Goal: Task Accomplishment & Management: Use online tool/utility

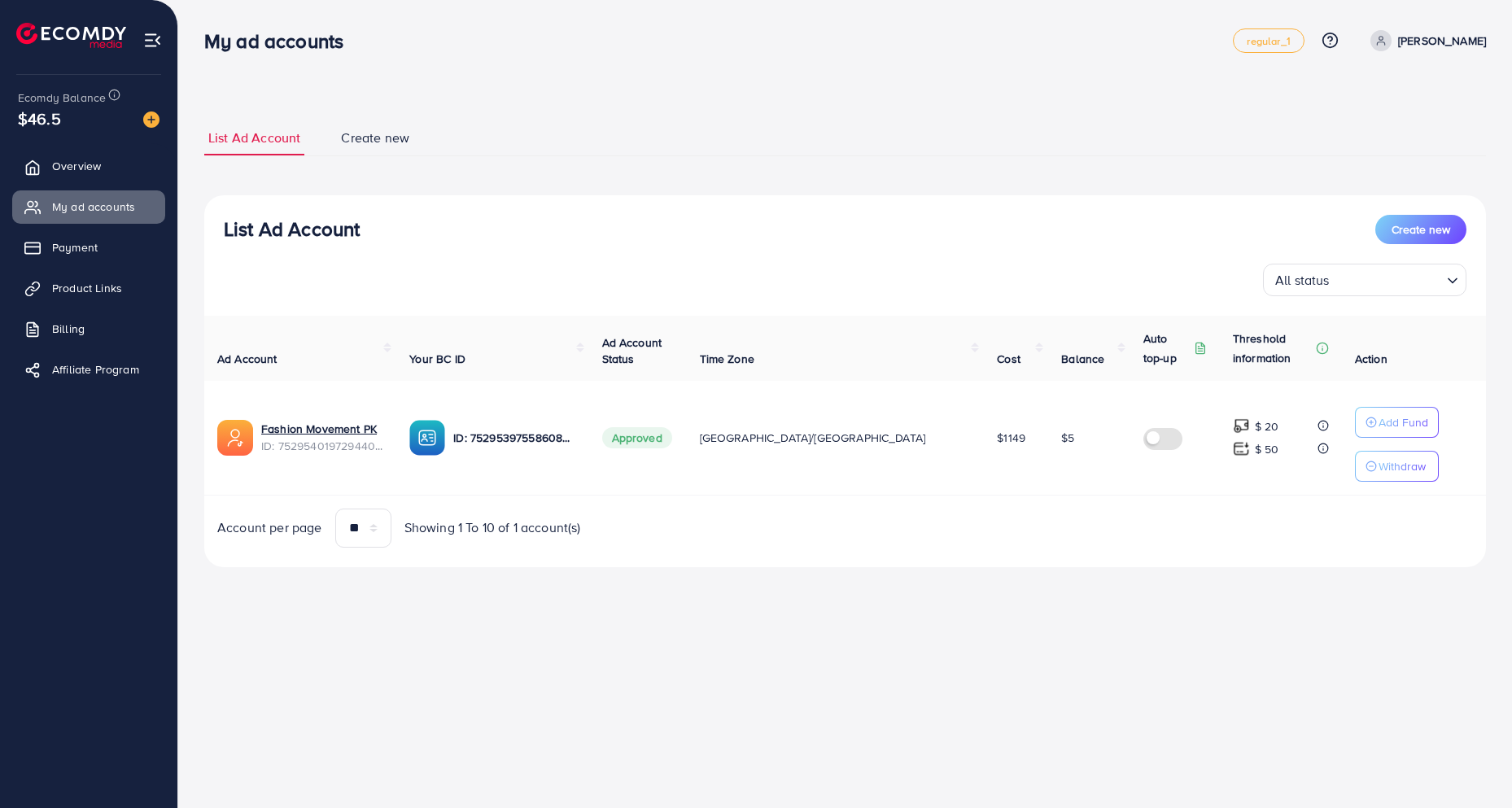
click at [472, 35] on div "My ad accounts" at bounding box center [719, 41] width 1028 height 23
click at [543, 117] on div "List Ad Account Create new List Ad Account Create new All status Loading... Ad …" at bounding box center [845, 344] width 1281 height 485
click at [89, 298] on link "Product Links" at bounding box center [88, 287] width 153 height 33
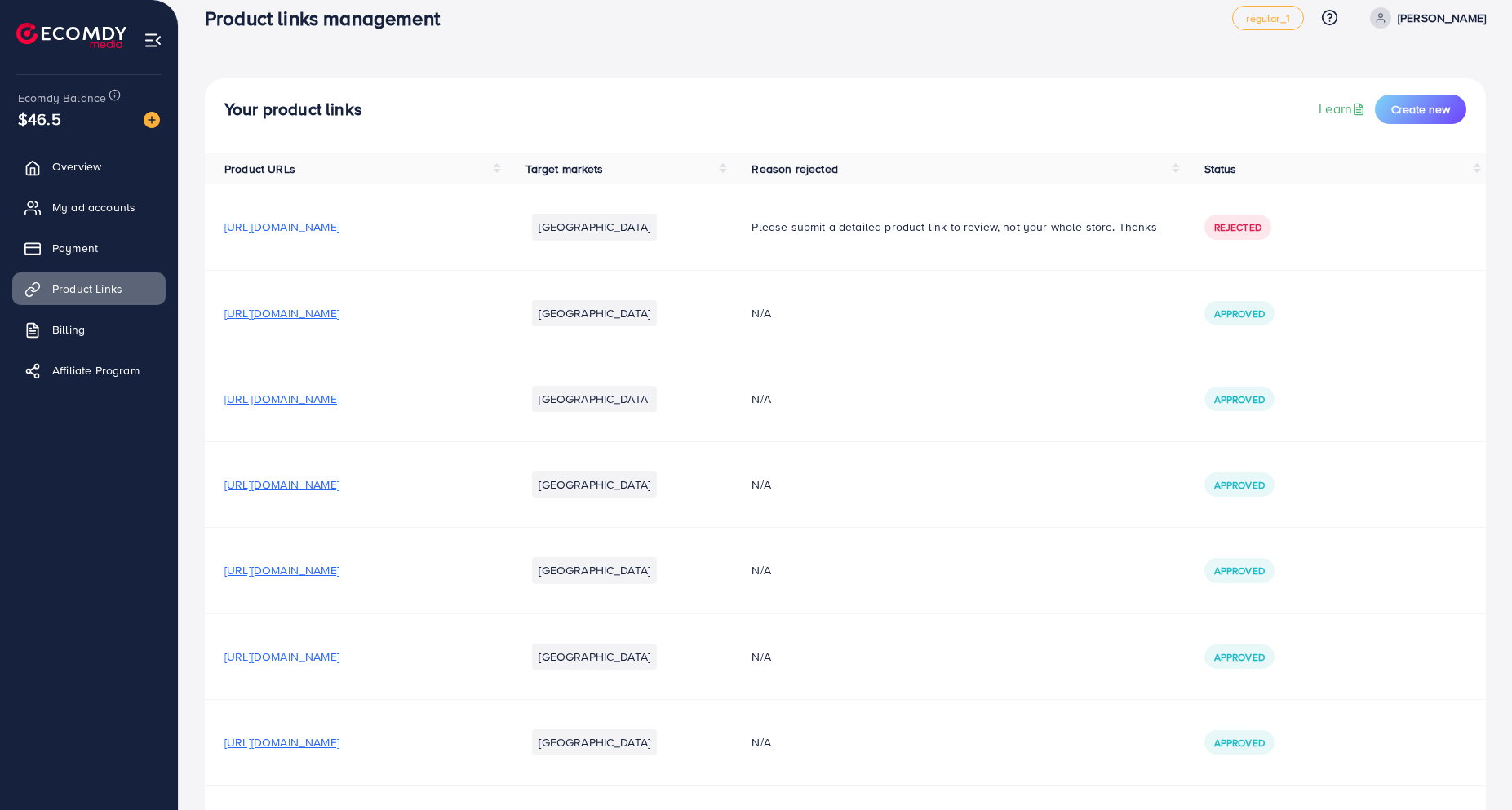
scroll to position [23, 0]
click at [336, 314] on span "[URL][DOMAIN_NAME]" at bounding box center [282, 312] width 115 height 17
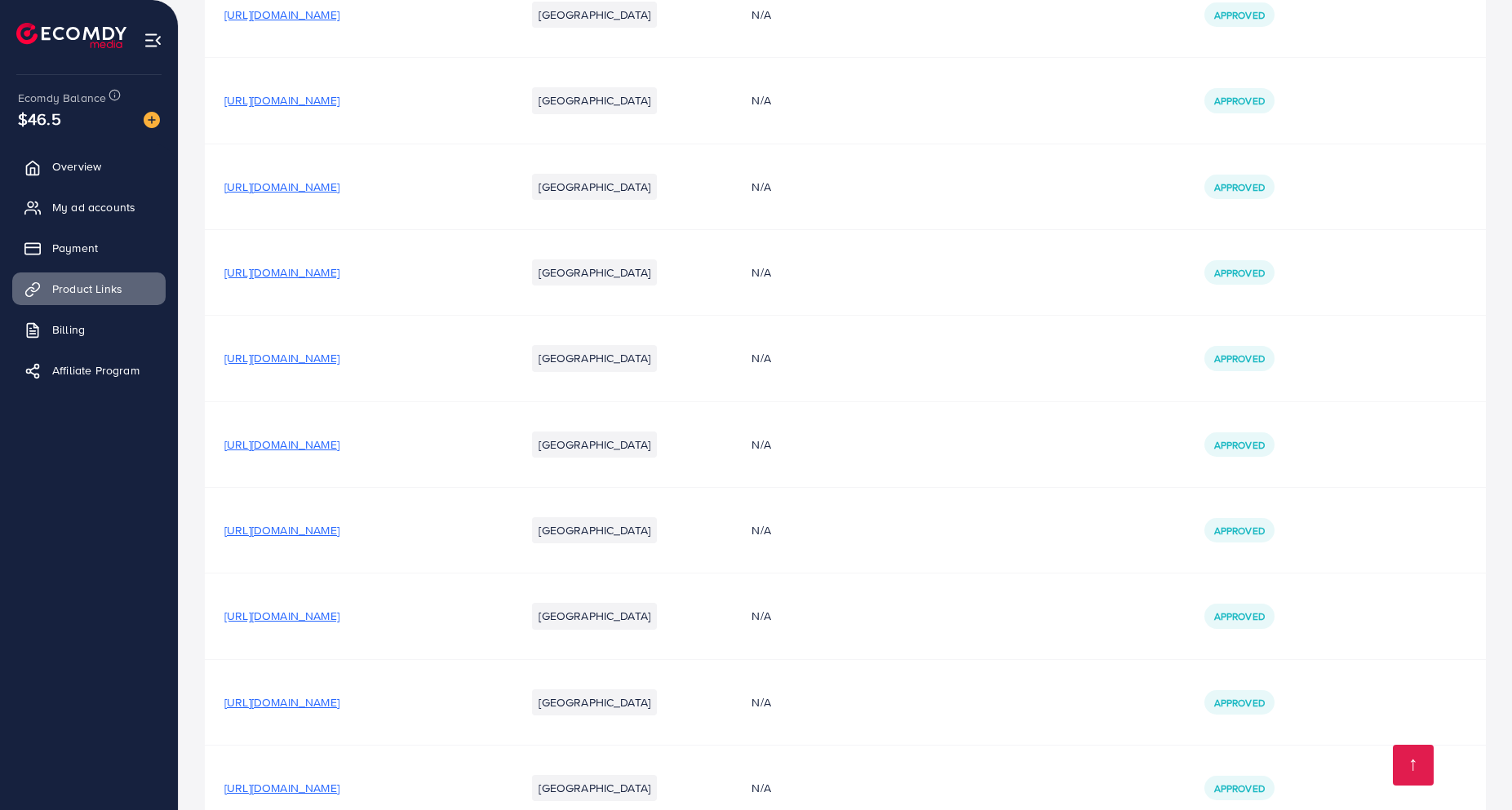
scroll to position [493, 0]
click at [339, 617] on span "[URL][DOMAIN_NAME]" at bounding box center [282, 615] width 115 height 17
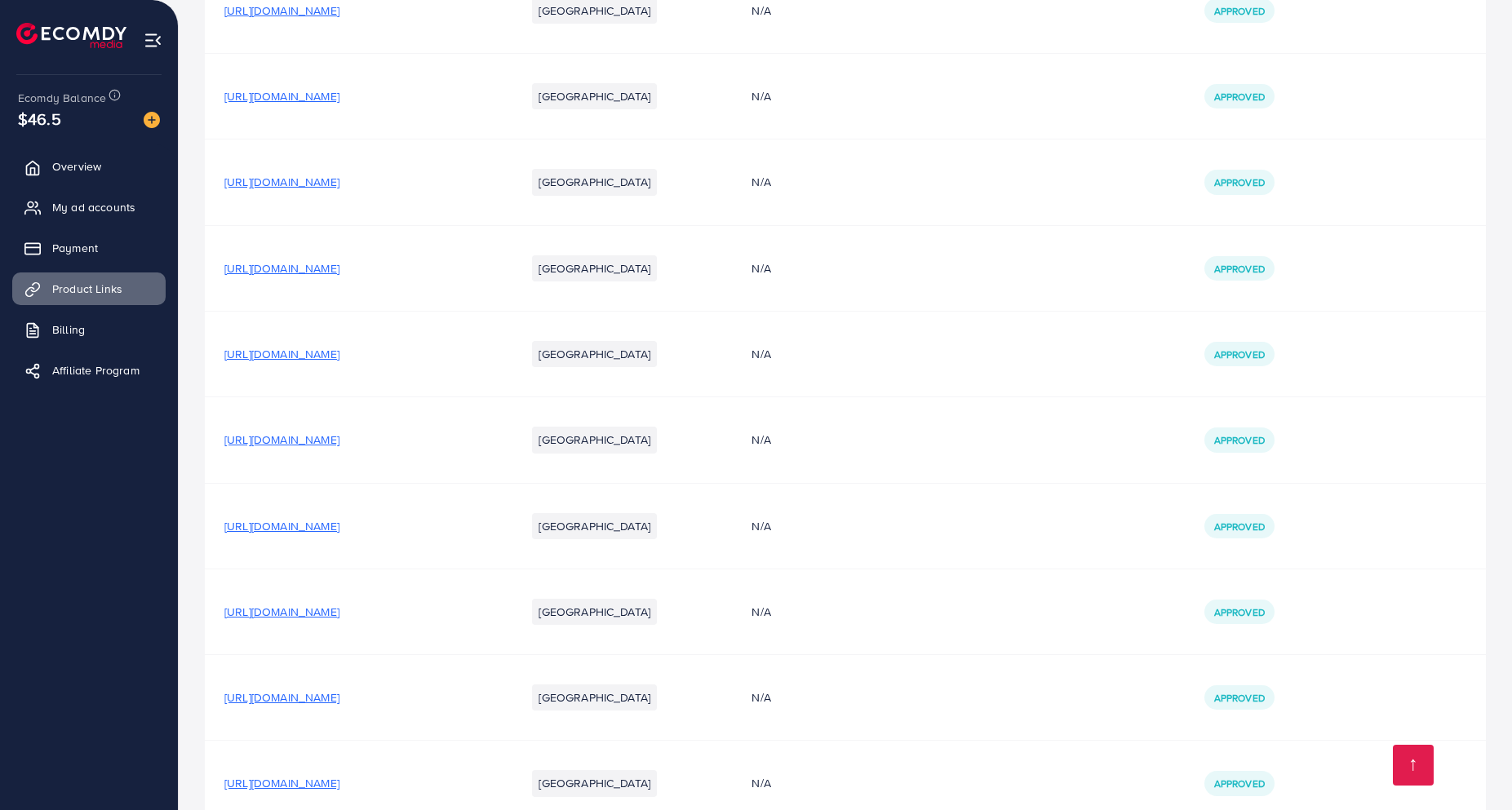
scroll to position [670, 0]
click at [339, 611] on span "[URL][DOMAIN_NAME]" at bounding box center [282, 611] width 115 height 17
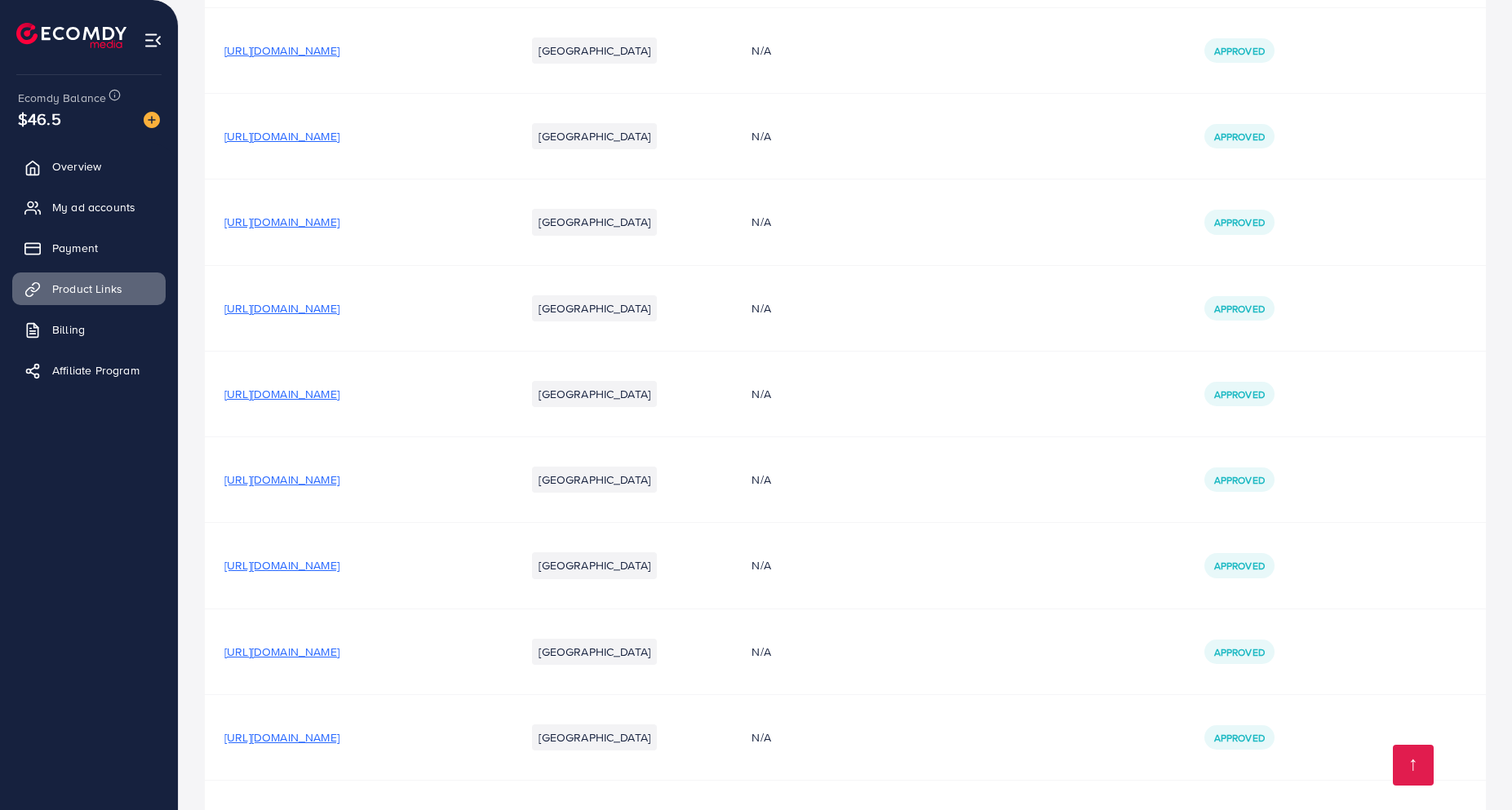
scroll to position [954, 0]
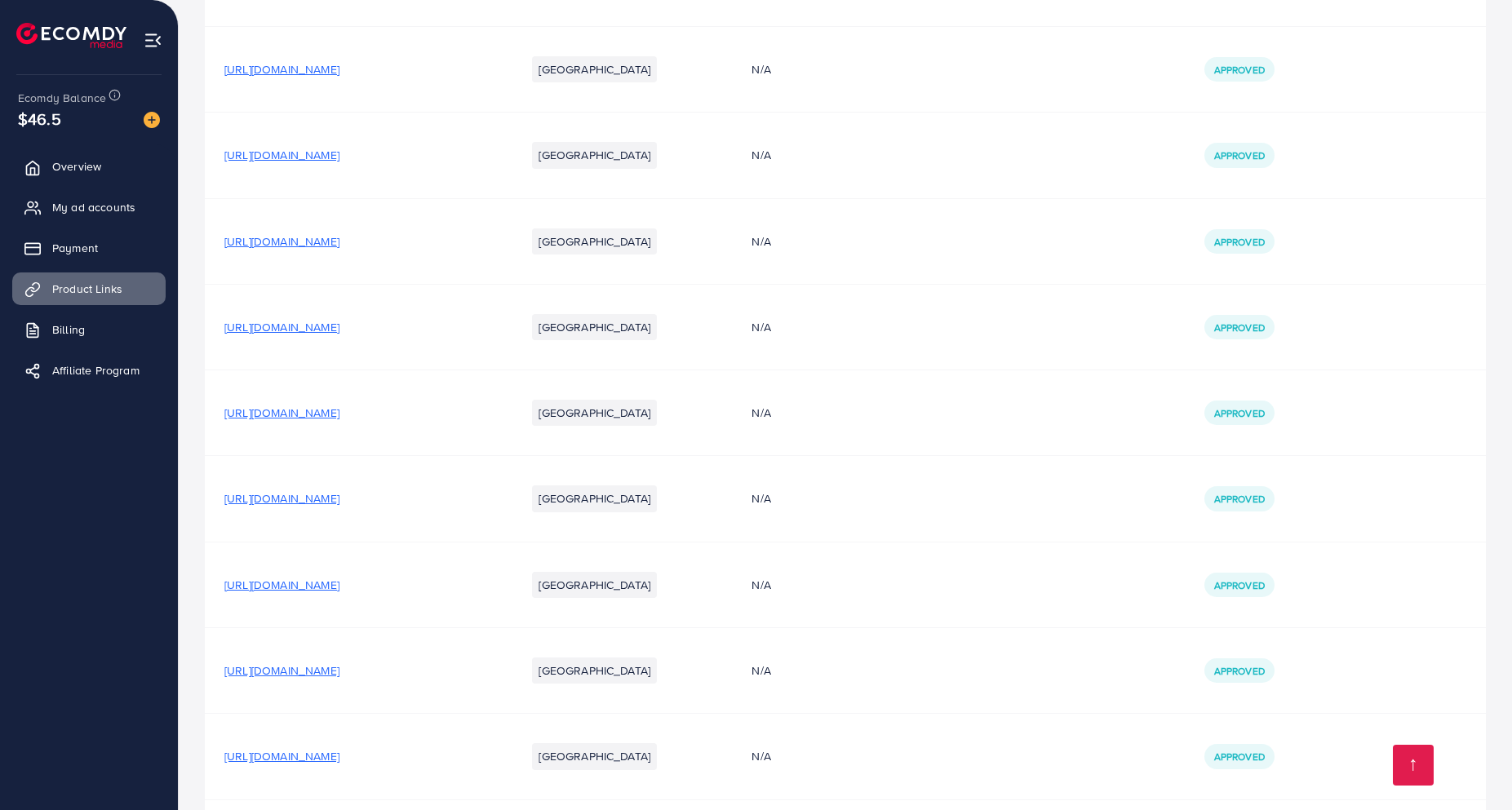
drag, startPoint x: 487, startPoint y: 487, endPoint x: 483, endPoint y: 495, distance: 8.9
click at [483, 493] on td "[URL][DOMAIN_NAME]" at bounding box center [355, 499] width 301 height 86
click at [339, 496] on span "[URL][DOMAIN_NAME]" at bounding box center [282, 499] width 115 height 17
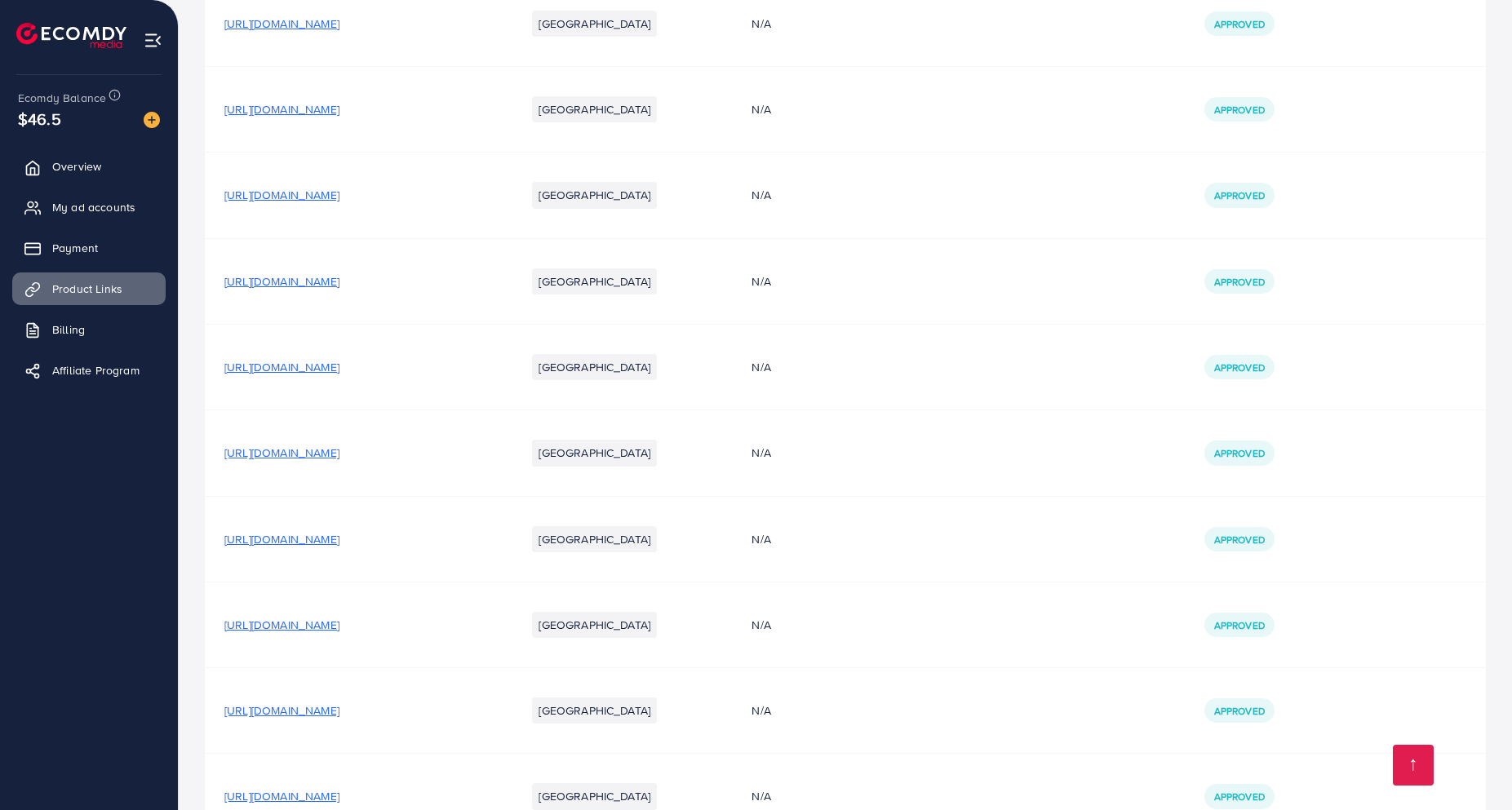
click at [339, 451] on span "[URL][DOMAIN_NAME]" at bounding box center [282, 453] width 115 height 17
click at [339, 542] on span "[URL][DOMAIN_NAME]" at bounding box center [282, 540] width 115 height 17
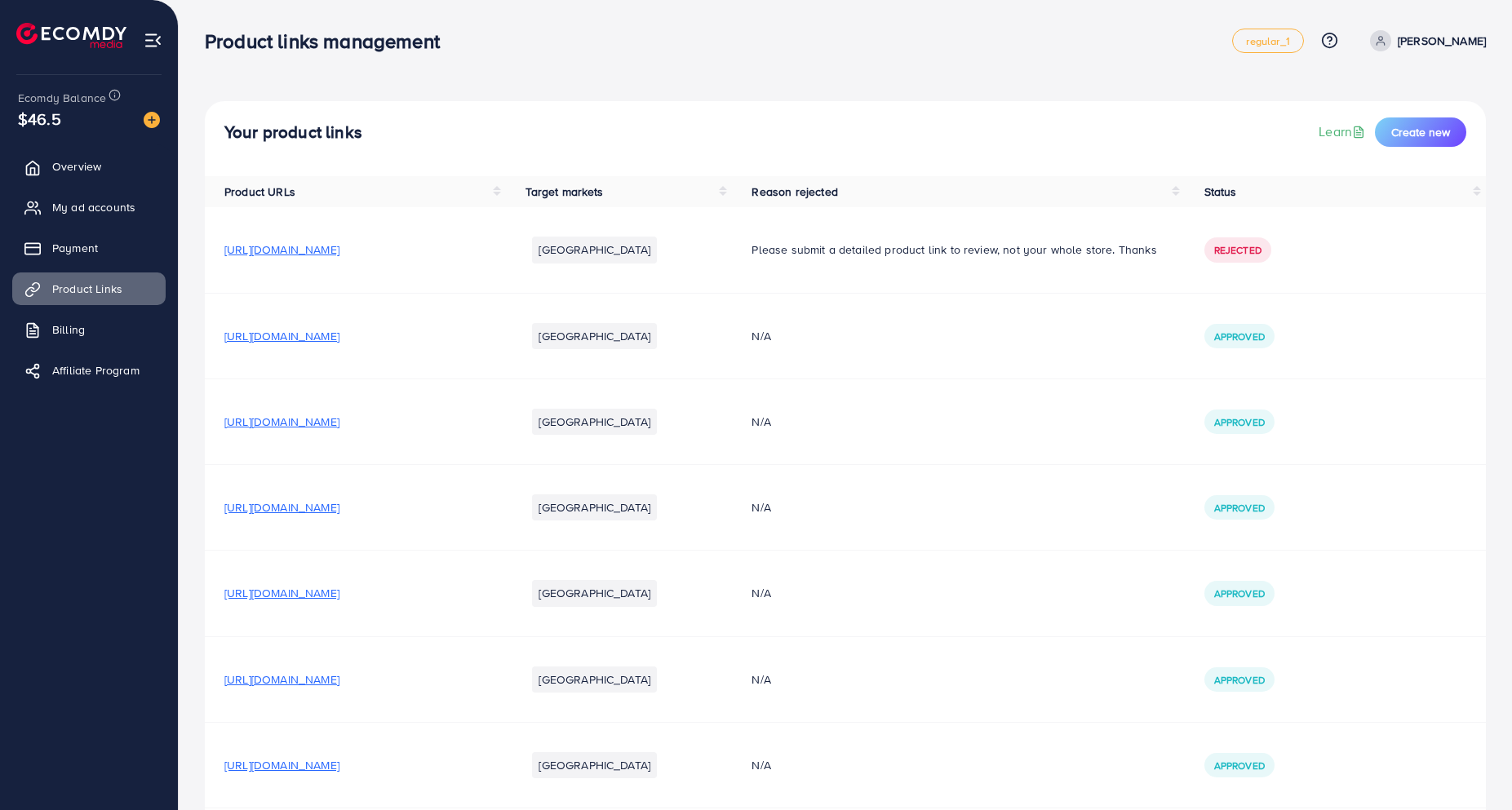
click at [339, 421] on span "[URL][DOMAIN_NAME]" at bounding box center [282, 422] width 115 height 17
click at [339, 506] on span "[URL][DOMAIN_NAME]" at bounding box center [282, 508] width 115 height 17
